Goal: Transaction & Acquisition: Purchase product/service

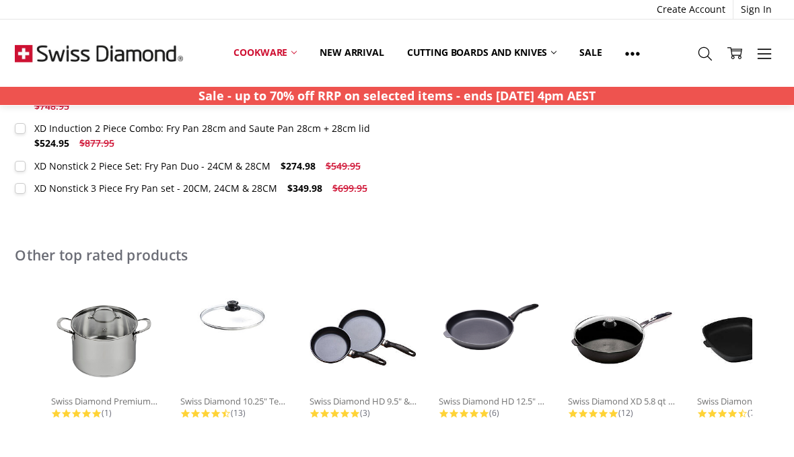
scroll to position [728, 0]
click at [479, 328] on img at bounding box center [493, 321] width 108 height 72
